Goal: Check status: Check status

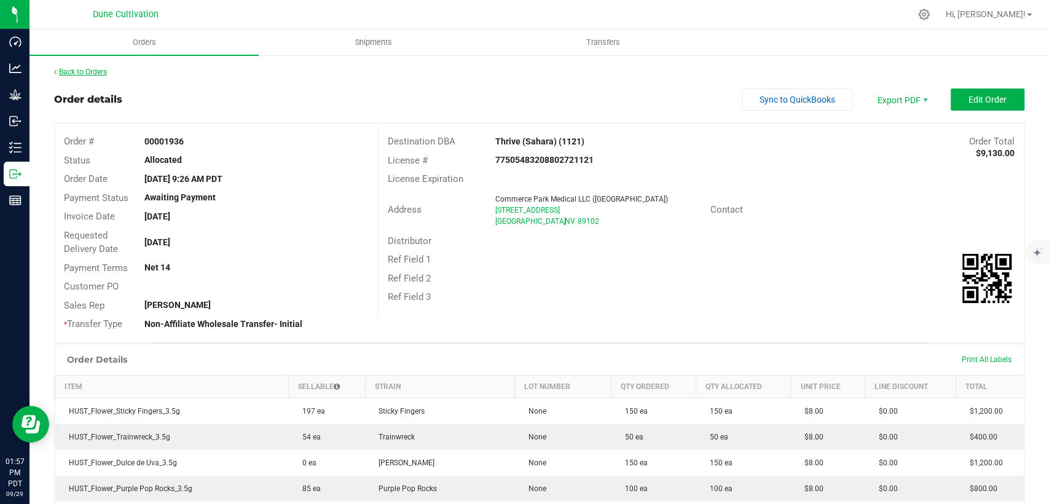
click at [84, 71] on link "Back to Orders" at bounding box center [80, 72] width 53 height 9
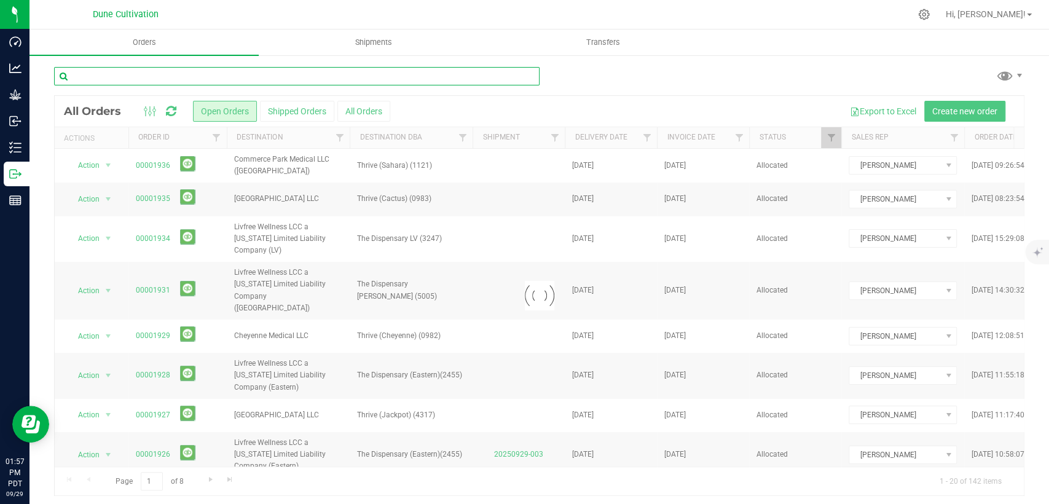
click at [326, 81] on input "text" at bounding box center [296, 76] width 485 height 18
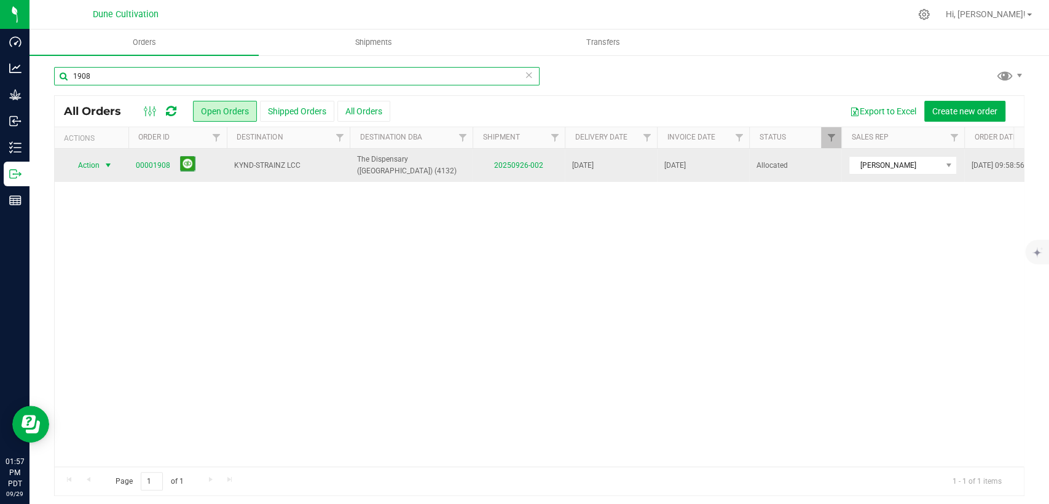
type input "1908"
click at [106, 163] on span "select" at bounding box center [108, 165] width 10 height 10
click at [138, 168] on link "00001908" at bounding box center [153, 166] width 34 height 12
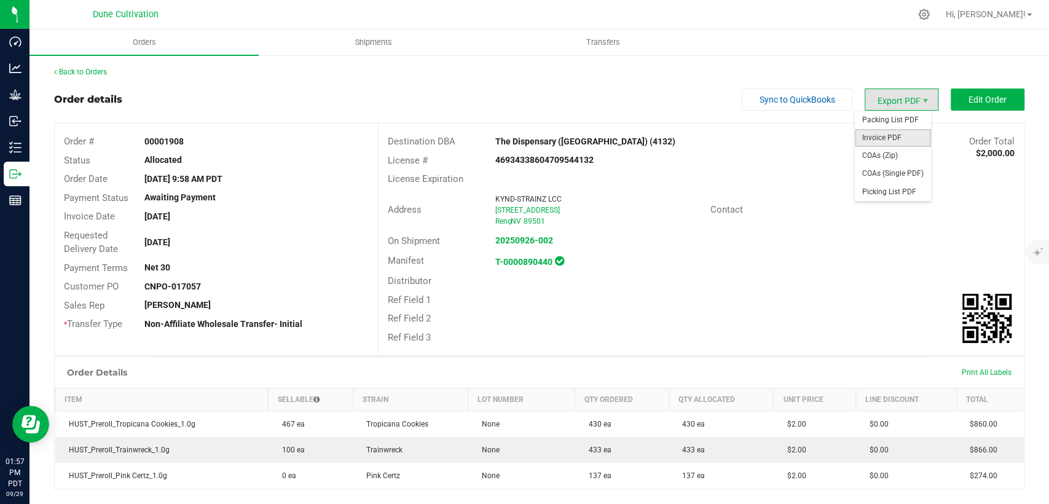
click at [881, 144] on span "Invoice PDF" at bounding box center [892, 138] width 76 height 18
click at [107, 70] on link "Back to Orders" at bounding box center [80, 72] width 53 height 9
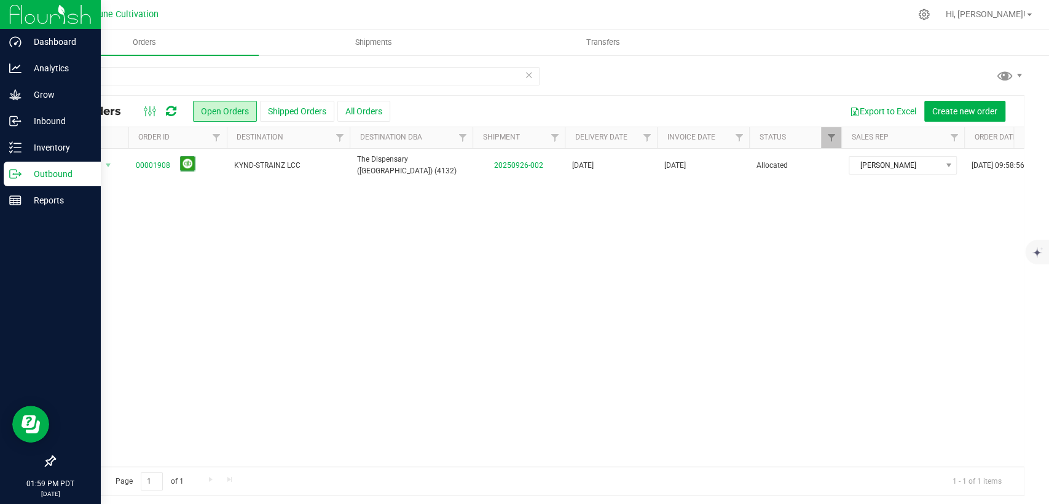
click at [49, 173] on p "Outbound" at bounding box center [58, 173] width 74 height 15
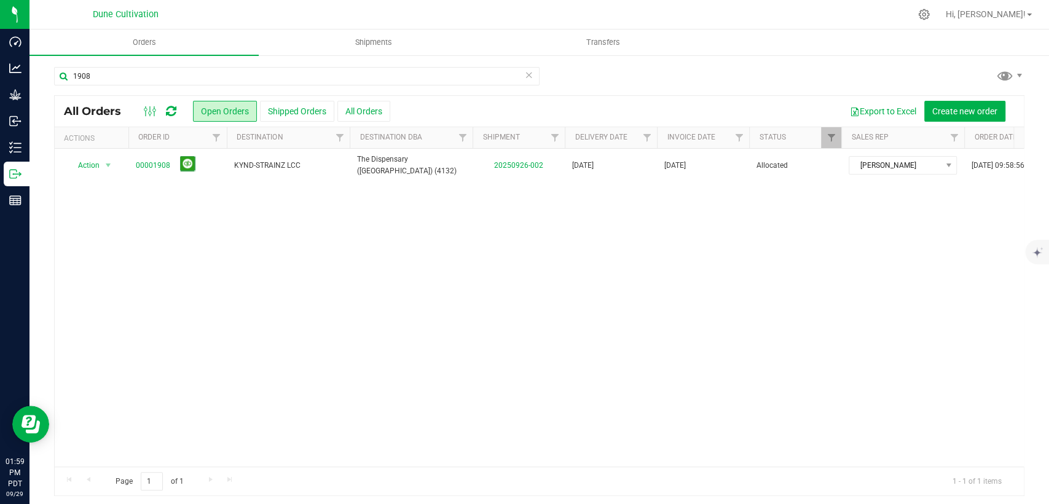
click at [525, 74] on icon at bounding box center [529, 74] width 9 height 15
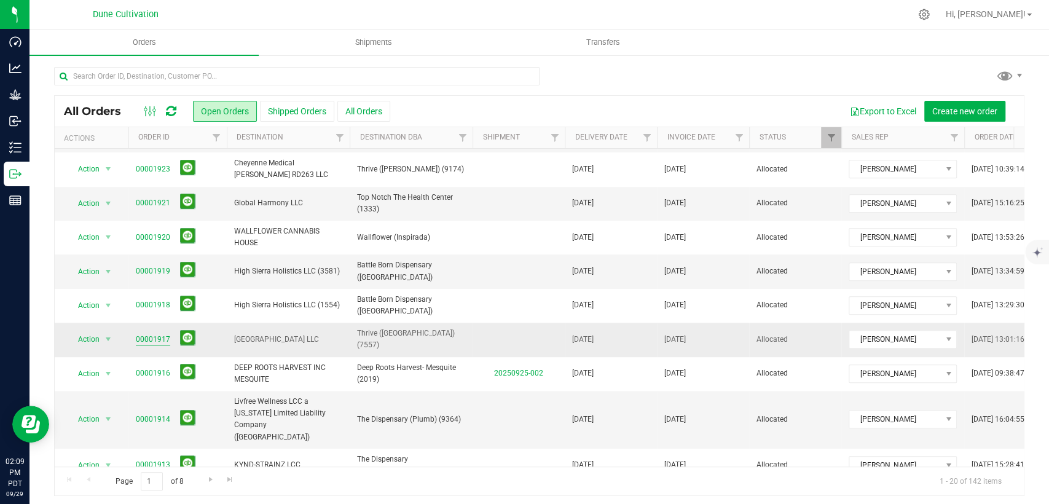
click at [154, 334] on link "00001917" at bounding box center [153, 340] width 34 height 12
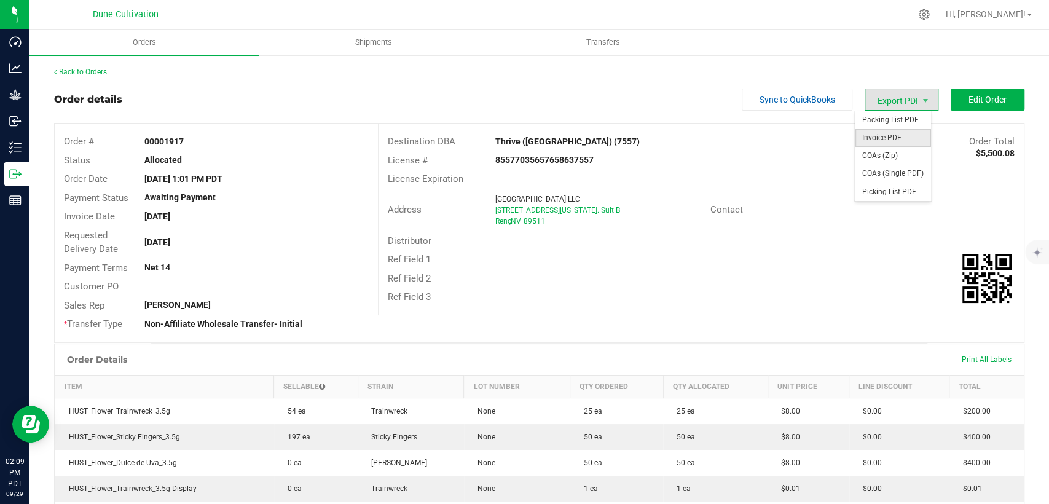
click at [896, 139] on span "Invoice PDF" at bounding box center [892, 138] width 76 height 18
click at [891, 173] on span "COAs (Single PDF)" at bounding box center [892, 174] width 76 height 18
click at [79, 70] on link "Back to Orders" at bounding box center [80, 72] width 53 height 9
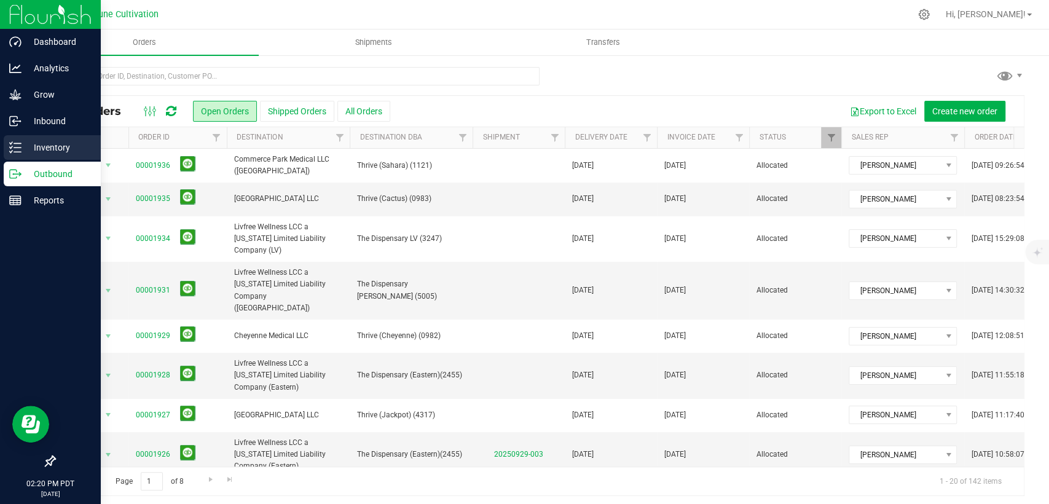
click at [29, 147] on p "Inventory" at bounding box center [58, 147] width 74 height 15
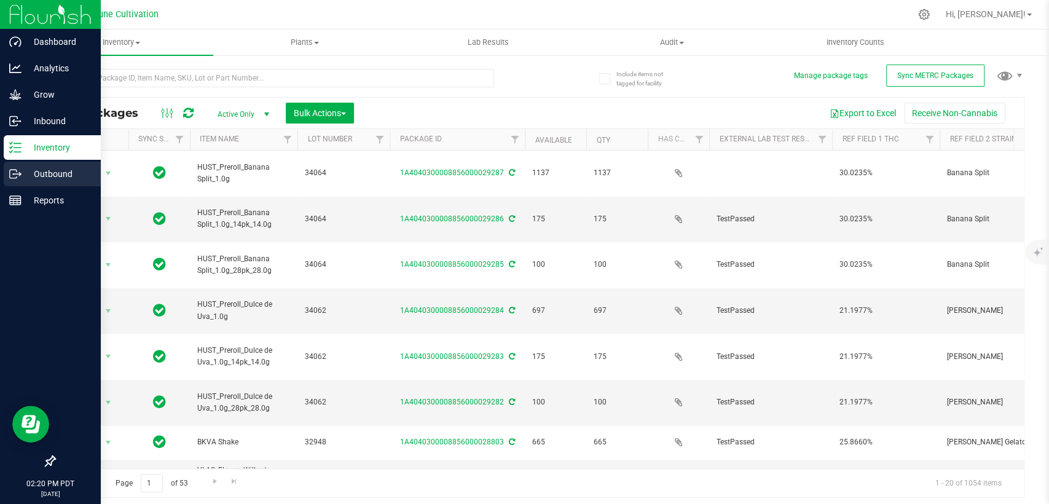
click at [48, 168] on p "Outbound" at bounding box center [58, 173] width 74 height 15
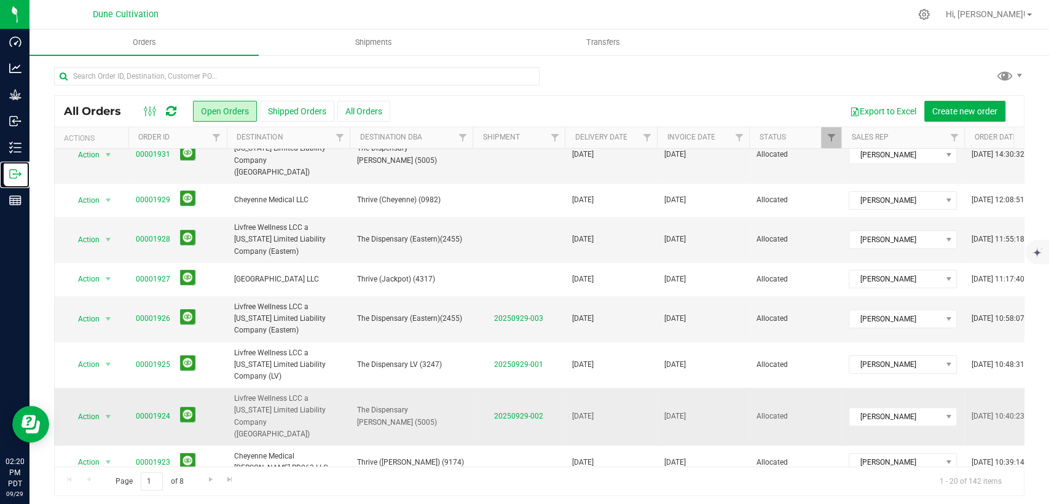
scroll to position [136, 0]
click at [151, 410] on link "00001924" at bounding box center [153, 416] width 34 height 12
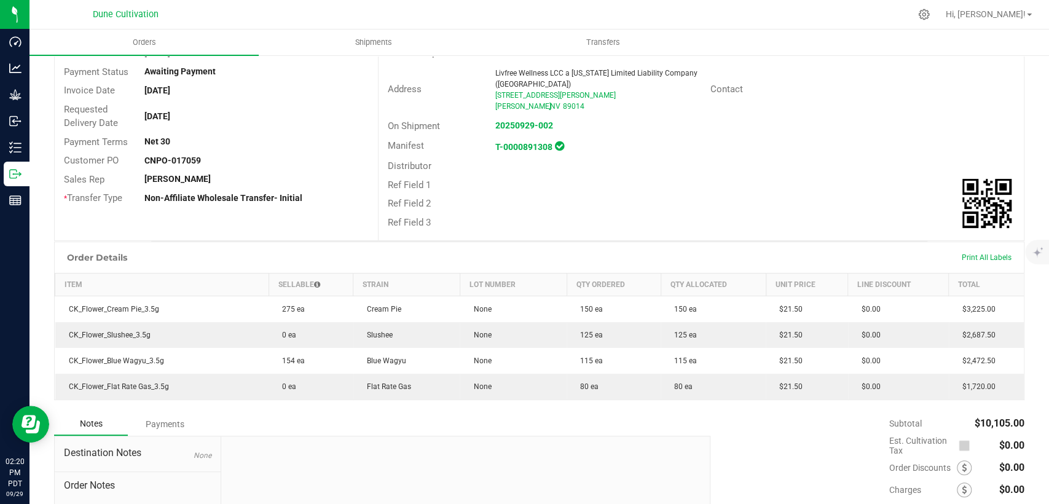
scroll to position [136, 0]
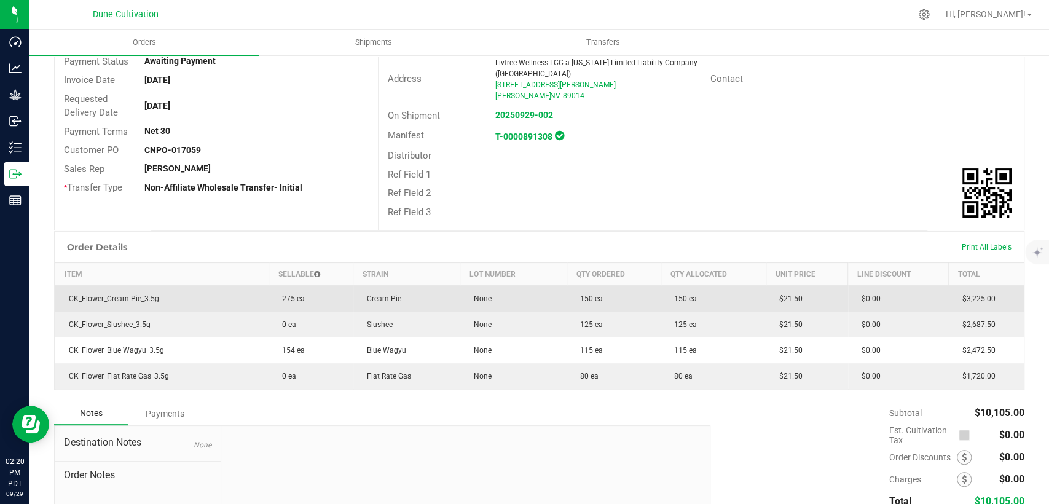
drag, startPoint x: 280, startPoint y: 295, endPoint x: 890, endPoint y: 296, distance: 610.0
click at [890, 296] on outbound-order-line-row "CK_Flower_Cream Pie_3.5g 275 ea Cream Pie None 150 ea 150 ea $21.50 $0.00 $3,22…" at bounding box center [539, 299] width 969 height 26
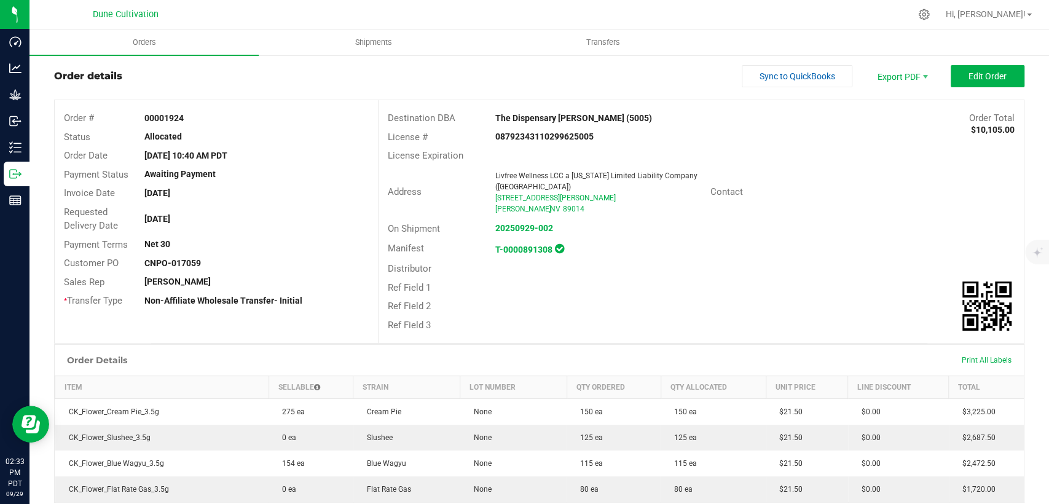
scroll to position [0, 0]
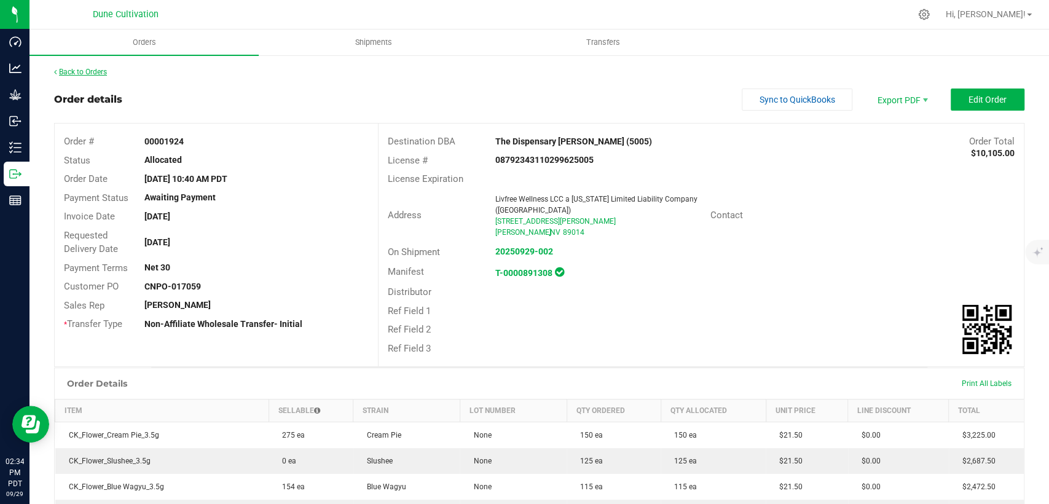
click at [86, 69] on link "Back to Orders" at bounding box center [80, 72] width 53 height 9
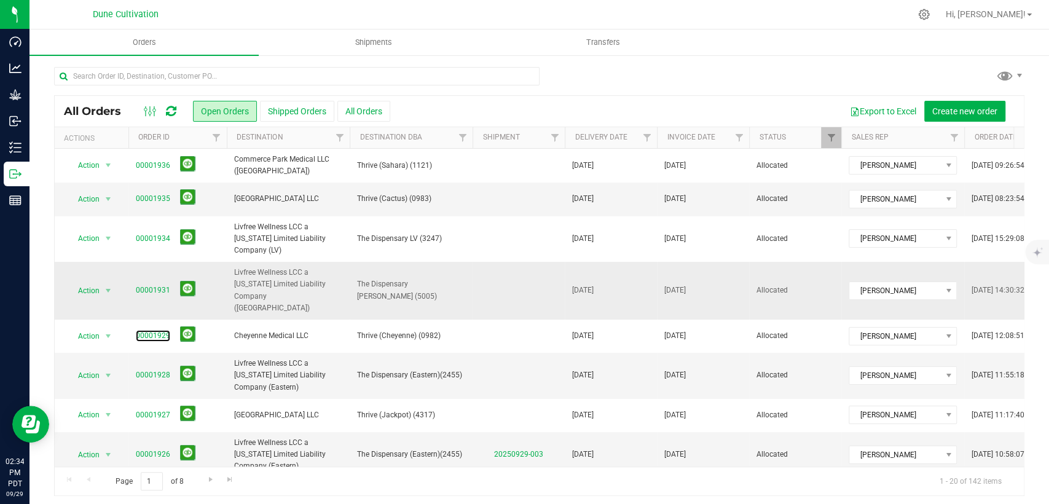
click at [154, 330] on link "00001929" at bounding box center [153, 336] width 34 height 12
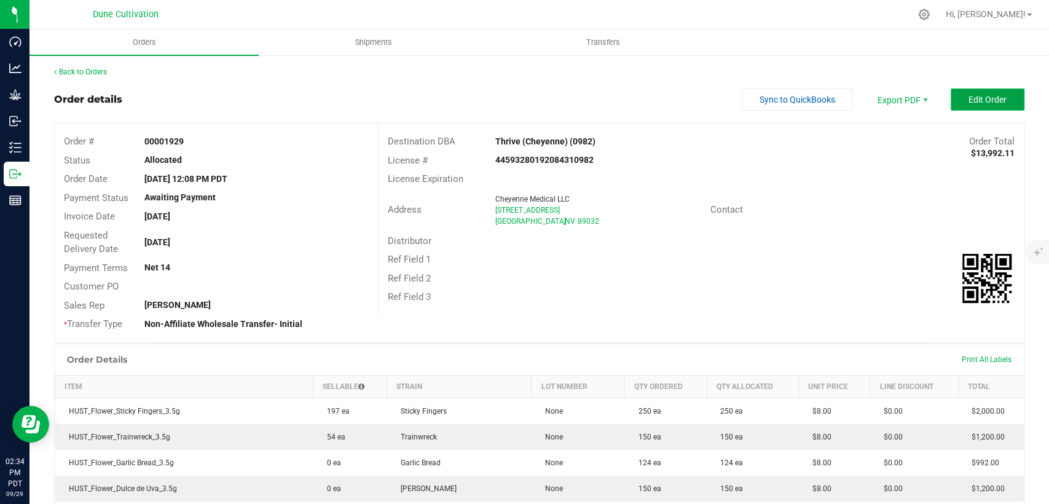
click at [968, 98] on span "Edit Order" at bounding box center [987, 100] width 38 height 10
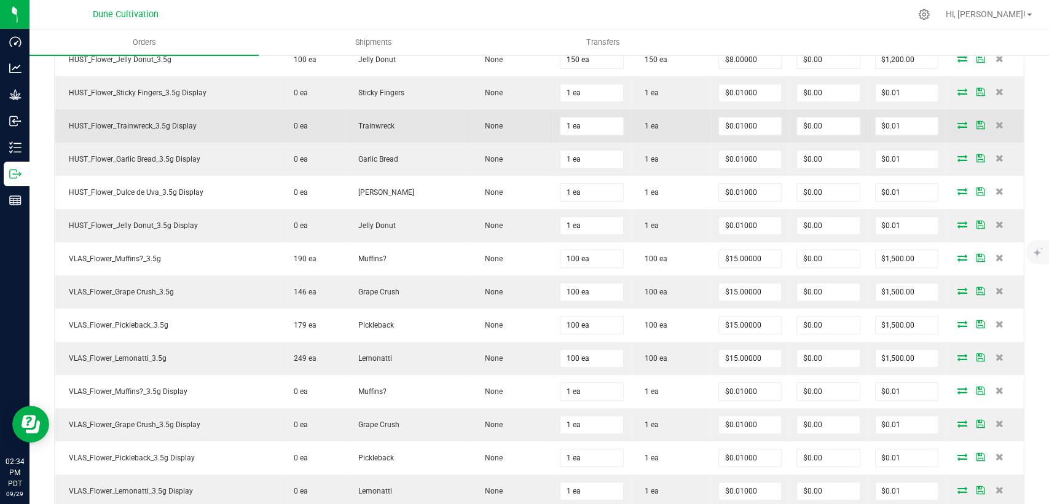
scroll to position [545, 0]
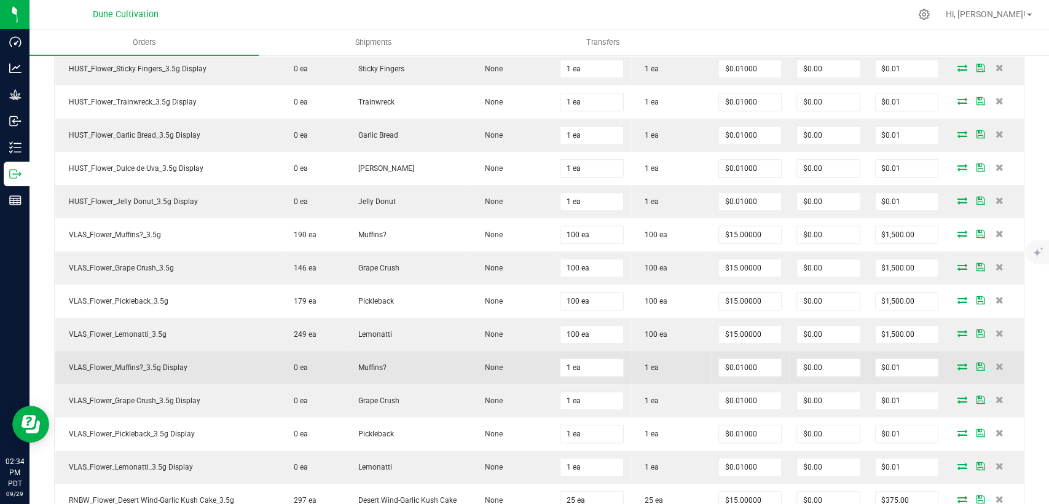
click at [957, 362] on icon at bounding box center [962, 365] width 10 height 7
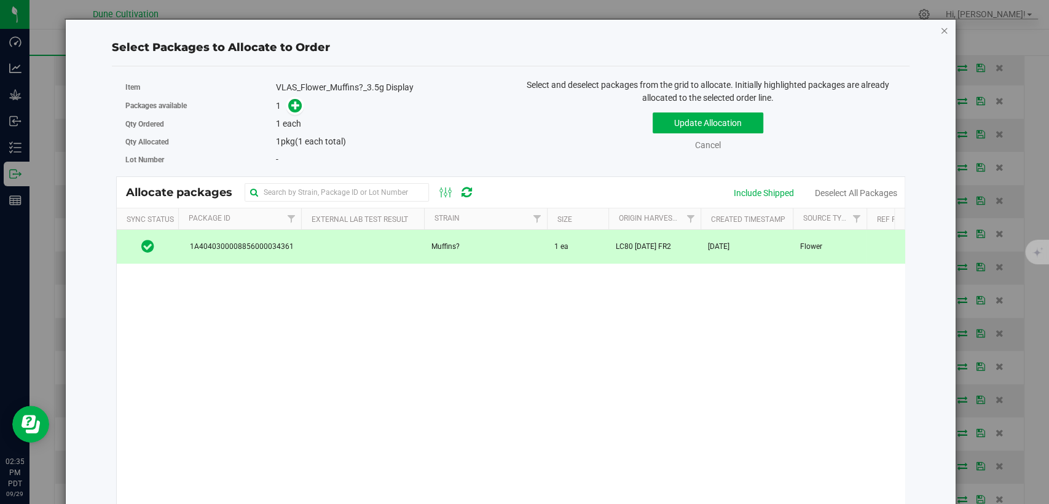
click at [940, 29] on icon "button" at bounding box center [944, 30] width 9 height 15
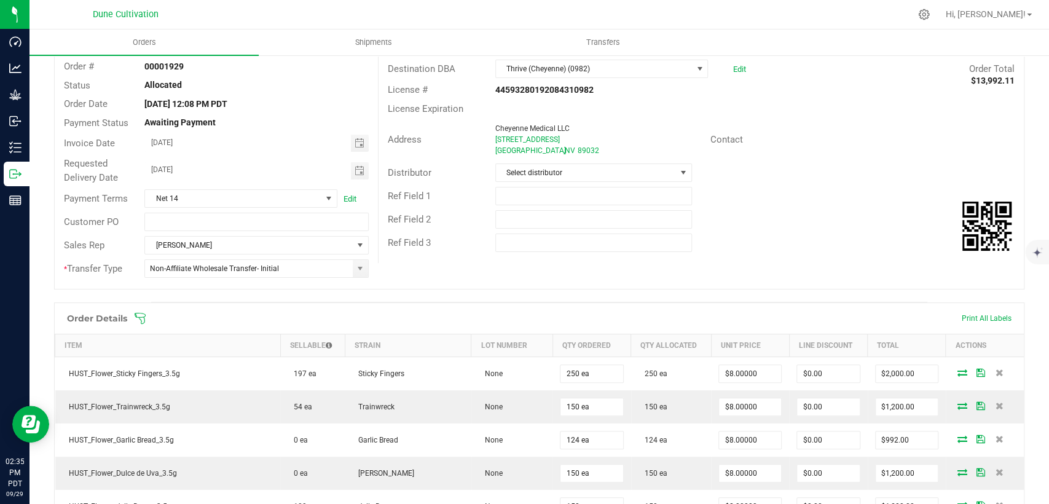
scroll to position [0, 0]
